Goal: Information Seeking & Learning: Check status

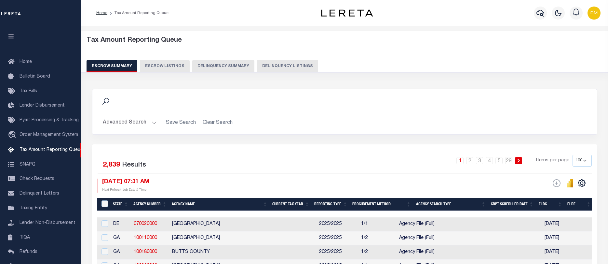
select select "100"
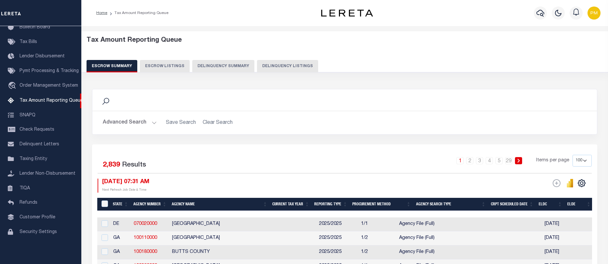
click at [223, 66] on button "Delinquency Summary" at bounding box center [223, 66] width 62 height 12
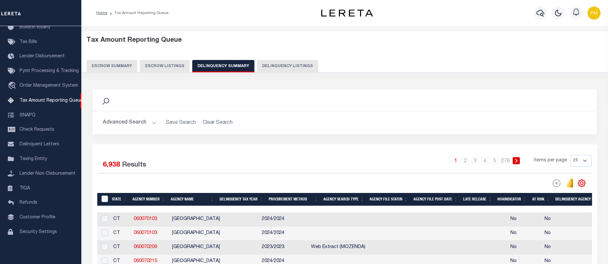
click at [279, 66] on button "Delinquency Listings" at bounding box center [287, 66] width 61 height 12
select select "100"
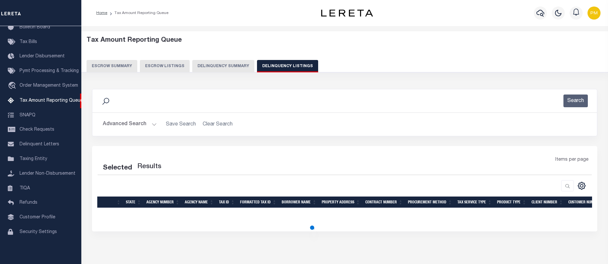
select select "100"
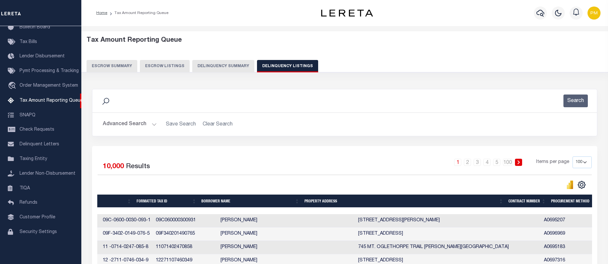
scroll to position [0, 0]
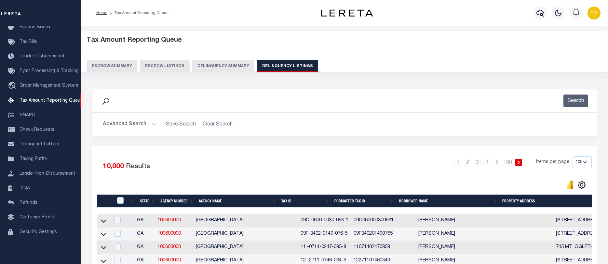
click at [203, 66] on button "Delinquency Summary" at bounding box center [223, 66] width 62 height 12
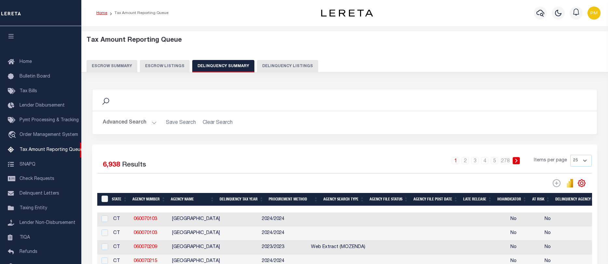
click at [100, 12] on link "Home" at bounding box center [101, 13] width 11 height 4
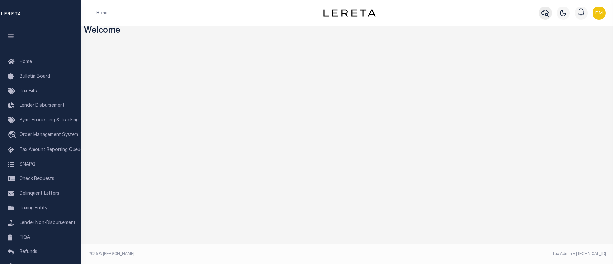
click at [544, 12] on icon "button" at bounding box center [546, 13] width 8 height 8
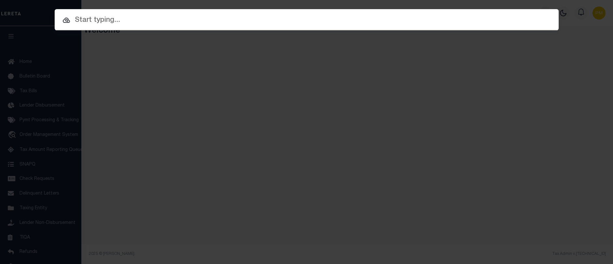
paste input "8311891"
type input "8311891"
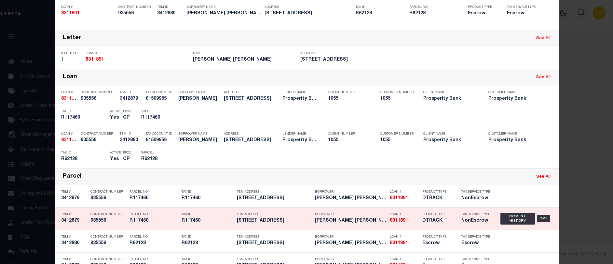
scroll to position [98, 0]
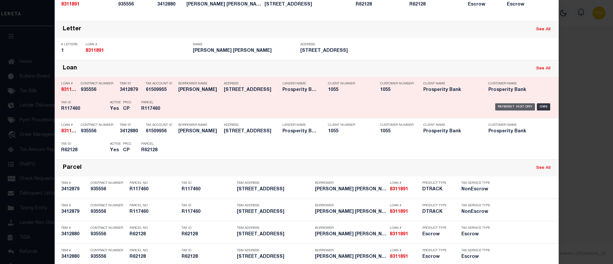
click at [513, 107] on div "Payment History" at bounding box center [515, 106] width 40 height 7
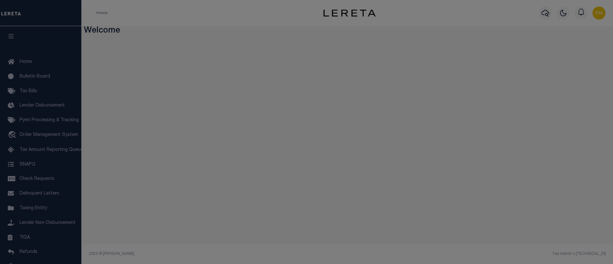
scroll to position [0, 0]
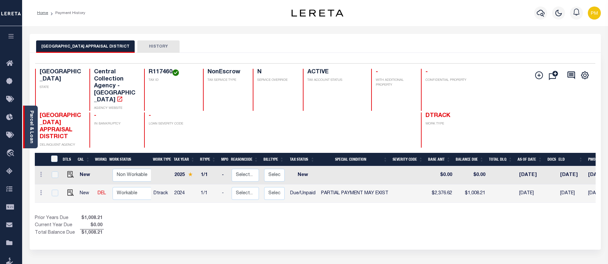
click at [33, 124] on link "Parcel & Loan" at bounding box center [31, 126] width 5 height 33
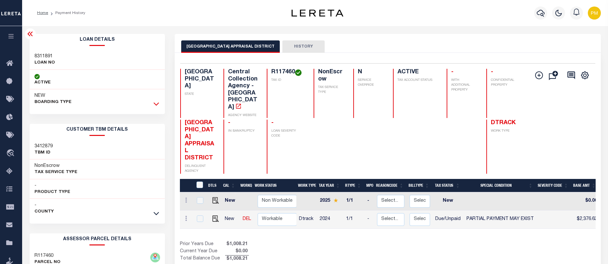
click at [158, 103] on icon at bounding box center [157, 103] width 6 height 7
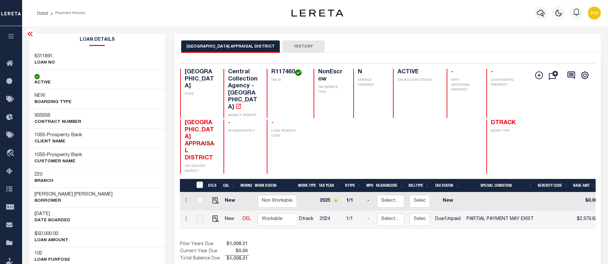
click at [31, 37] on icon at bounding box center [30, 34] width 8 height 8
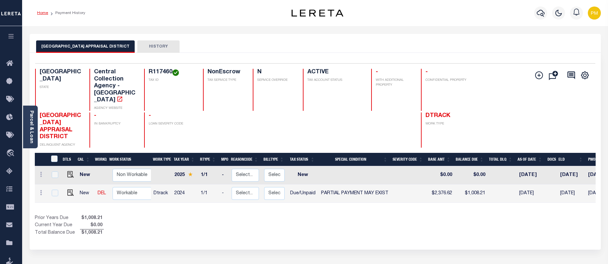
click at [41, 13] on link "Home" at bounding box center [42, 13] width 11 height 4
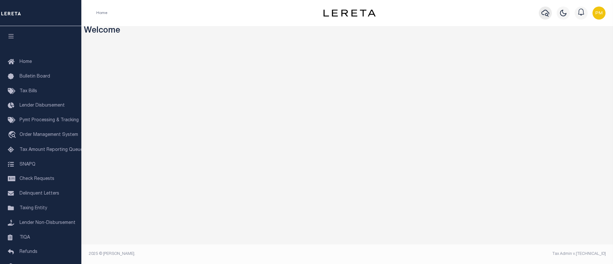
click at [546, 14] on icon "button" at bounding box center [546, 13] width 8 height 7
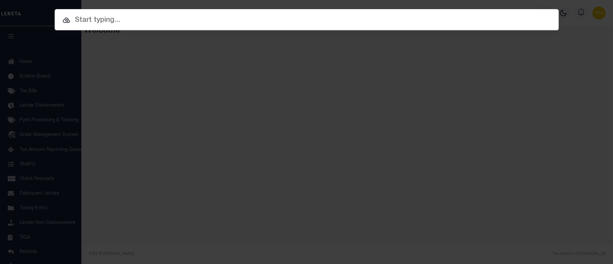
paste input "129188735"
type input "129188735"
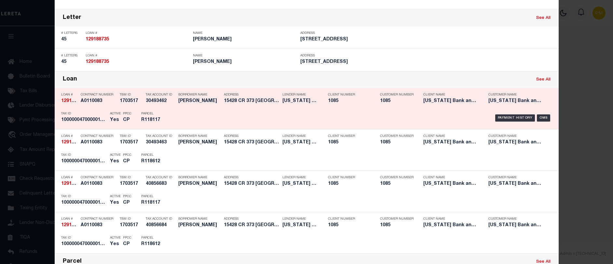
scroll to position [98, 0]
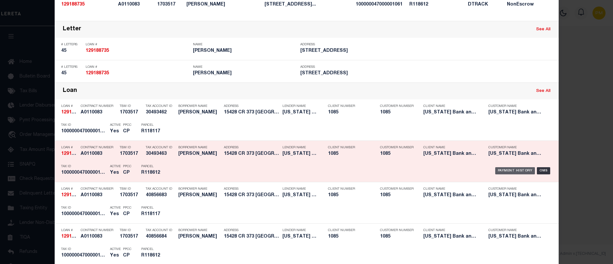
click at [507, 171] on div "Payment History" at bounding box center [515, 170] width 40 height 7
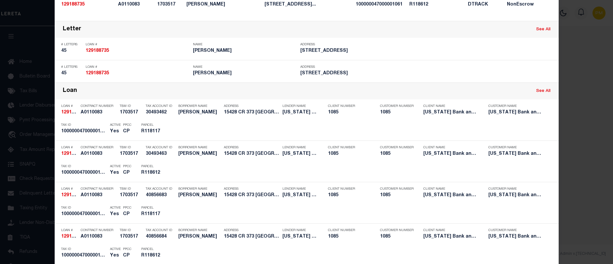
scroll to position [0, 0]
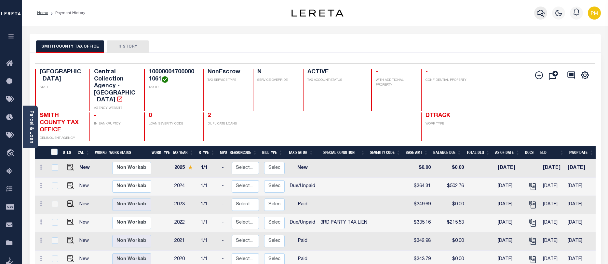
click at [541, 15] on icon "button" at bounding box center [541, 13] width 8 height 7
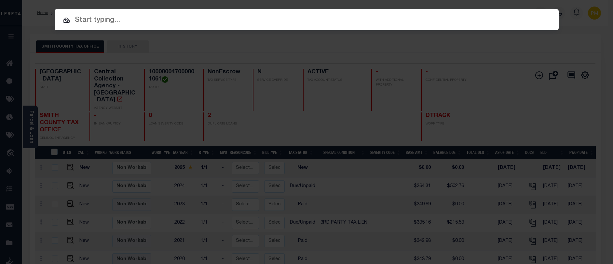
paste input "13762743"
type input "13762743"
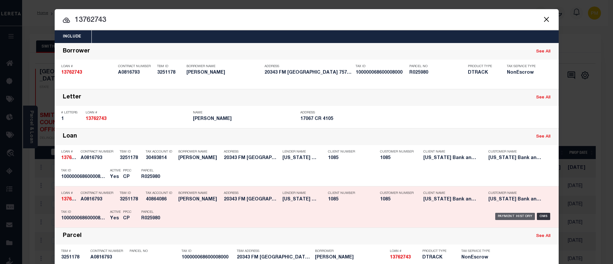
click at [506, 217] on div "Payment History" at bounding box center [515, 216] width 40 height 7
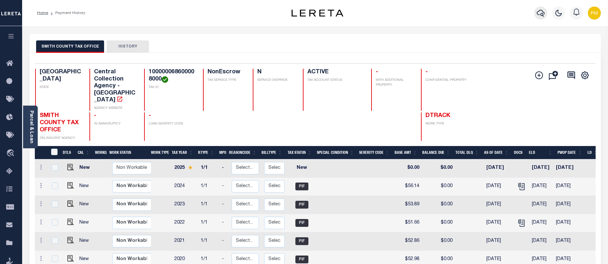
click at [541, 13] on icon "button" at bounding box center [541, 13] width 8 height 8
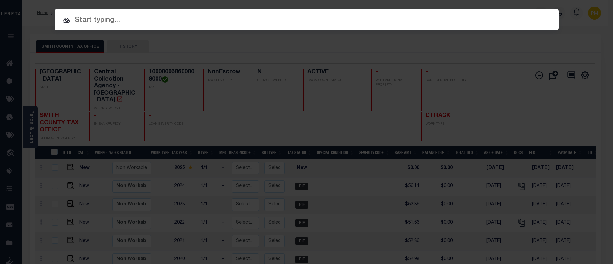
paste input "900003034"
type input "900003034"
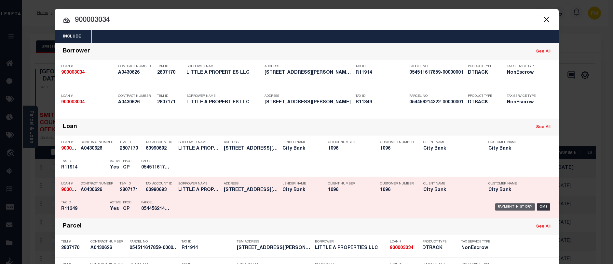
click at [510, 208] on div "Payment History" at bounding box center [515, 206] width 40 height 7
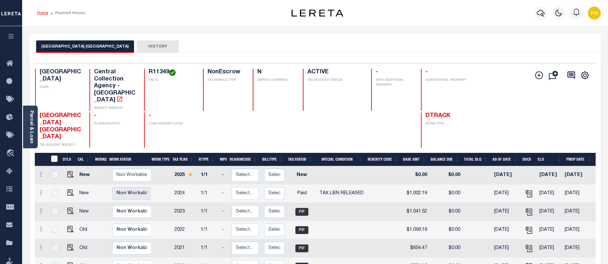
click at [42, 14] on link "Home" at bounding box center [42, 13] width 11 height 4
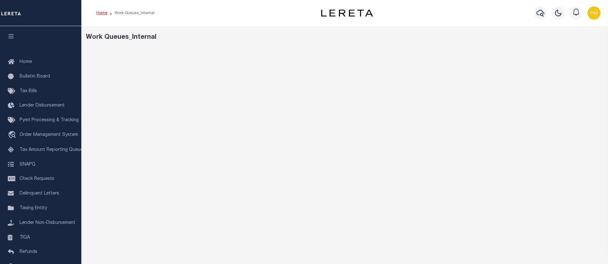
click at [101, 14] on link "Home" at bounding box center [101, 13] width 11 height 4
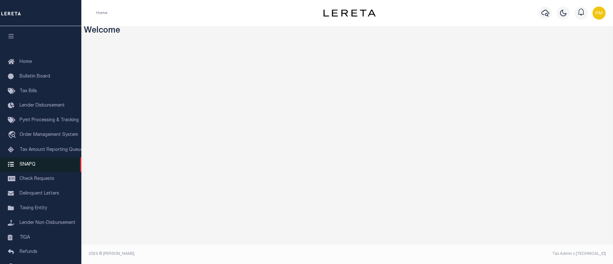
click at [30, 166] on span "SNAPQ" at bounding box center [28, 164] width 16 height 5
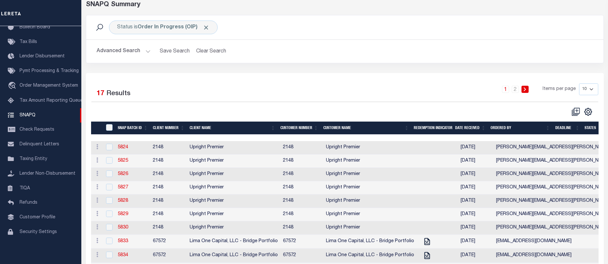
scroll to position [78, 0]
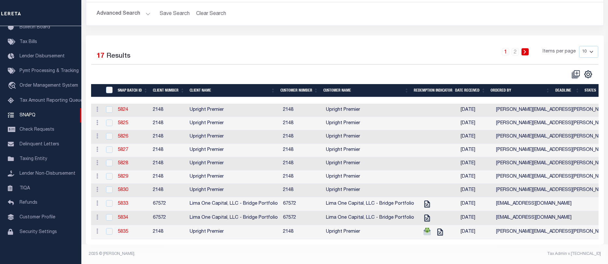
click at [594, 46] on select "10 25 50 100" at bounding box center [588, 52] width 19 height 12
select select "25"
click at [579, 46] on select "10 25 50 100" at bounding box center [588, 52] width 19 height 12
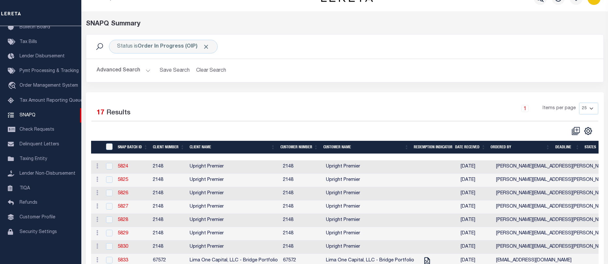
scroll to position [0, 0]
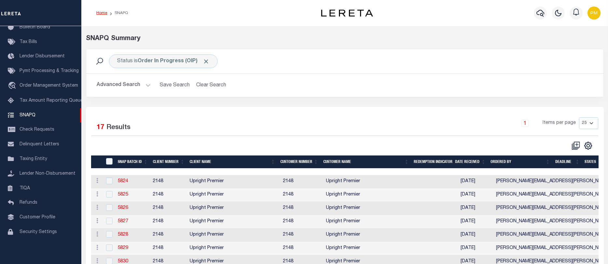
click at [102, 12] on link "Home" at bounding box center [101, 13] width 11 height 4
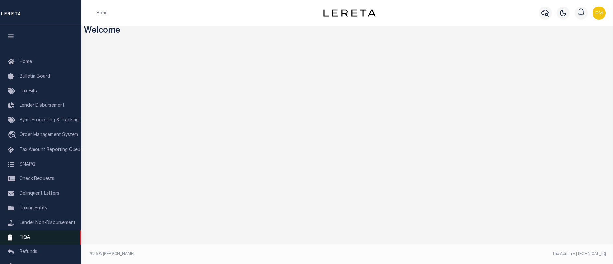
click at [22, 239] on span "TIQA" at bounding box center [25, 237] width 10 height 5
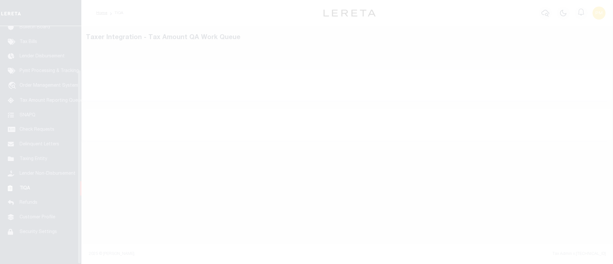
scroll to position [53, 0]
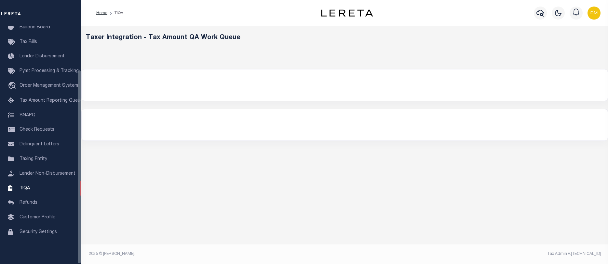
select select "200"
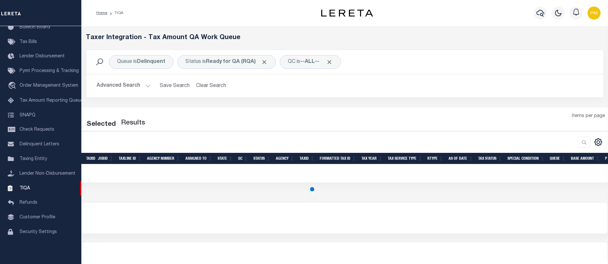
select select "200"
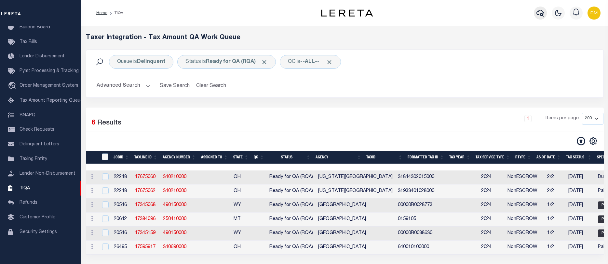
click at [542, 14] on icon "button" at bounding box center [541, 13] width 8 height 7
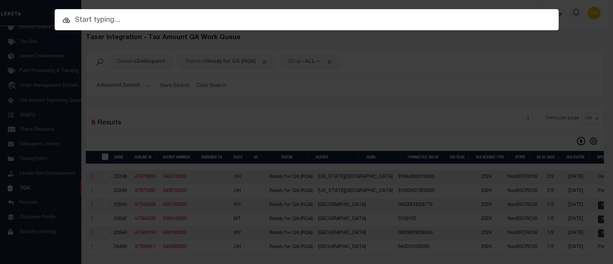
paste input "1322755776"
type input "1322755776"
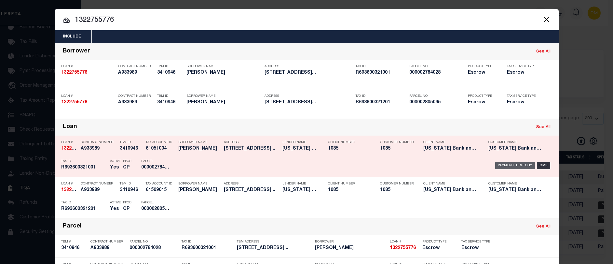
click at [500, 166] on div "Payment History" at bounding box center [515, 165] width 40 height 7
